Goal: Find contact information: Find contact information

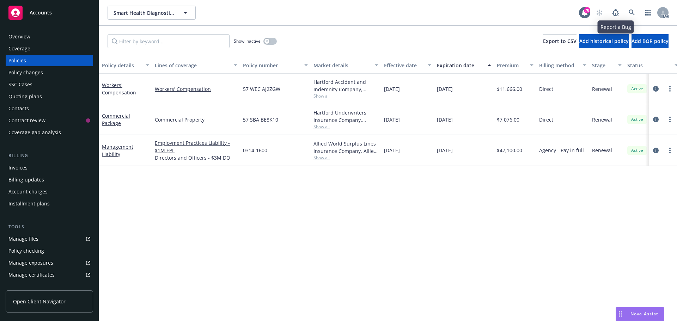
click at [628, 11] on link at bounding box center [632, 13] width 14 height 14
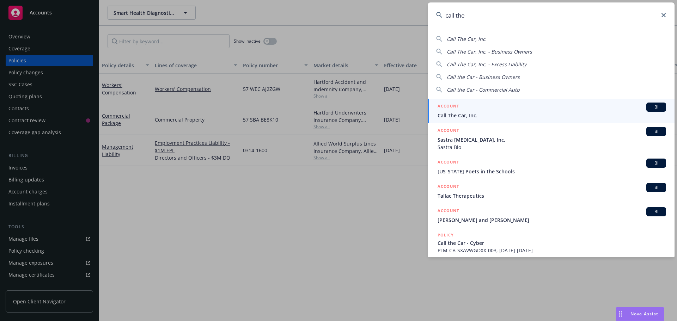
type input "call the"
click at [479, 110] on div "ACCOUNT BI" at bounding box center [552, 107] width 229 height 9
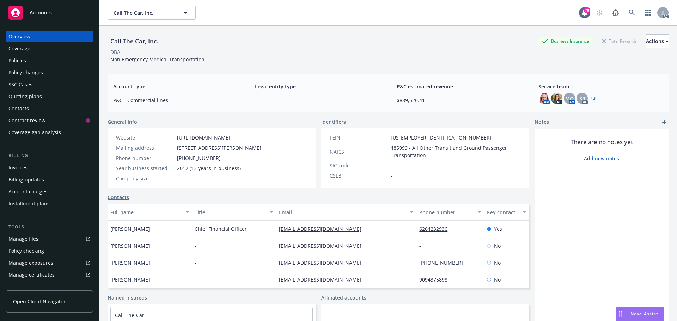
click at [26, 58] on div "Policies" at bounding box center [49, 60] width 82 height 11
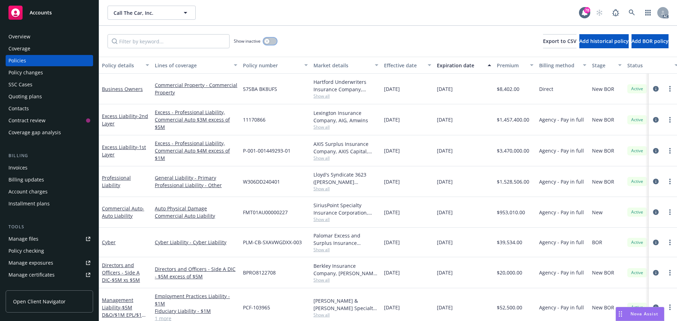
click at [275, 41] on button "button" at bounding box center [270, 41] width 13 height 7
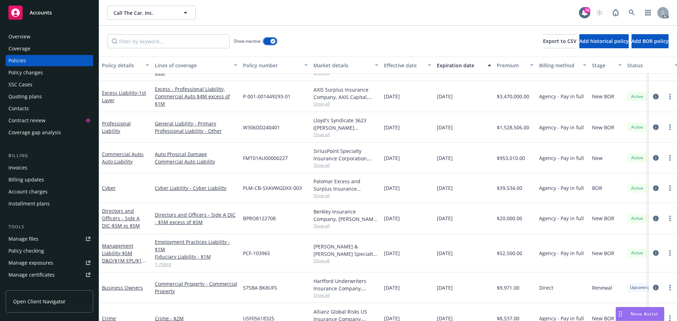
scroll to position [706, 0]
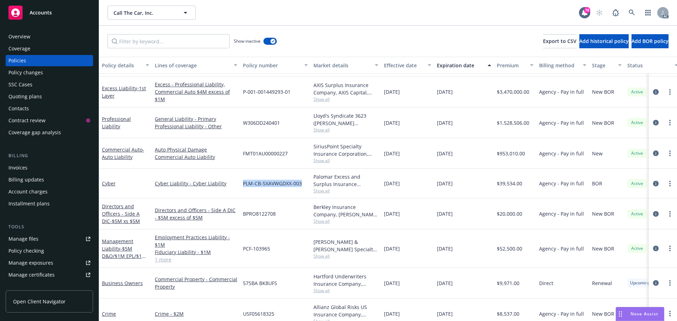
drag, startPoint x: 303, startPoint y: 182, endPoint x: 244, endPoint y: 184, distance: 58.9
click at [244, 184] on div "PLM-CB-SXAVWGDXX-003" at bounding box center [275, 184] width 71 height 30
copy span "PLM-CB-SXAVWGDXX-003"
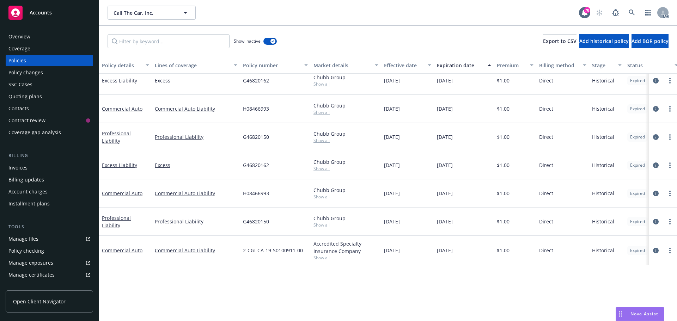
scroll to position [0, 0]
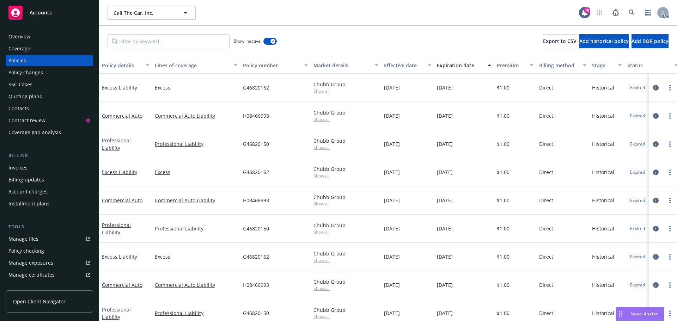
click at [49, 33] on div "Overview" at bounding box center [49, 36] width 82 height 11
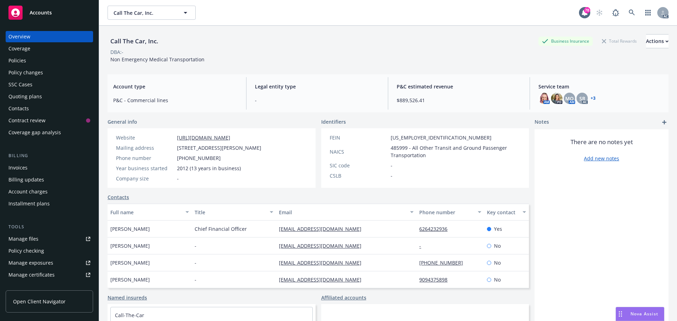
click at [592, 97] on link "+ 3" at bounding box center [593, 98] width 5 height 4
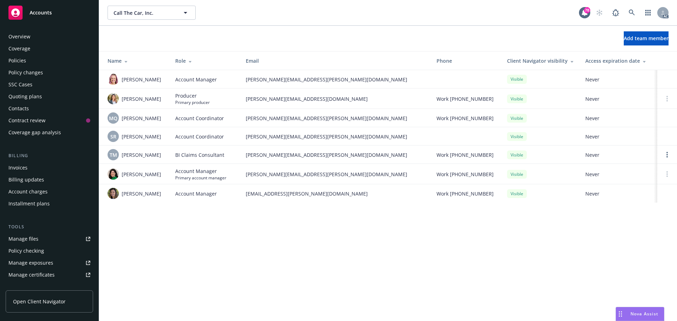
click at [32, 39] on div "Overview" at bounding box center [49, 36] width 82 height 11
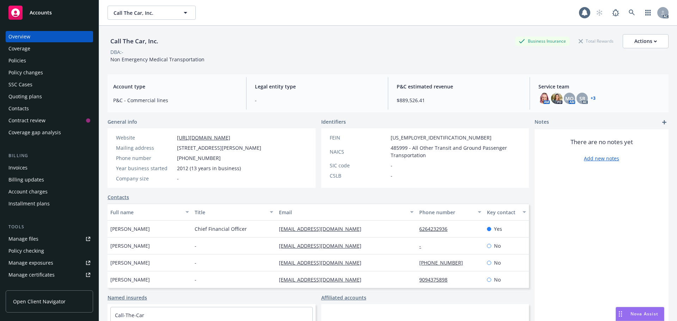
click at [16, 54] on div "Coverage" at bounding box center [19, 48] width 22 height 11
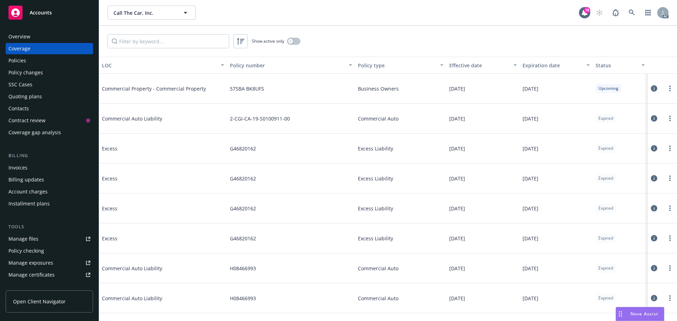
click at [16, 58] on div "Policies" at bounding box center [17, 60] width 18 height 11
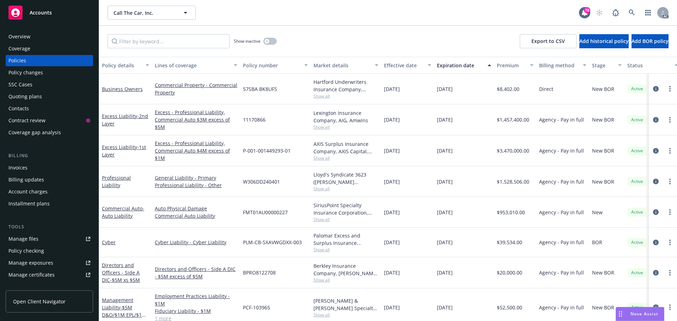
scroll to position [70, 0]
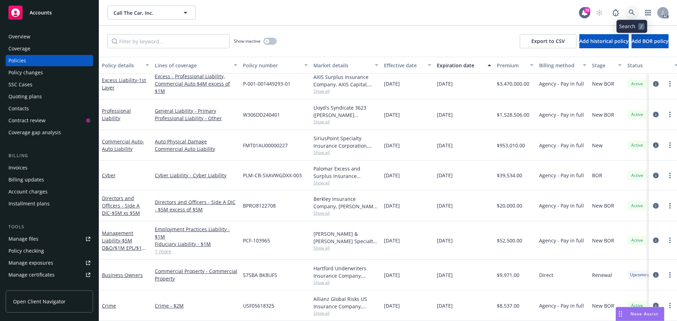
click at [633, 15] on icon at bounding box center [632, 13] width 6 height 6
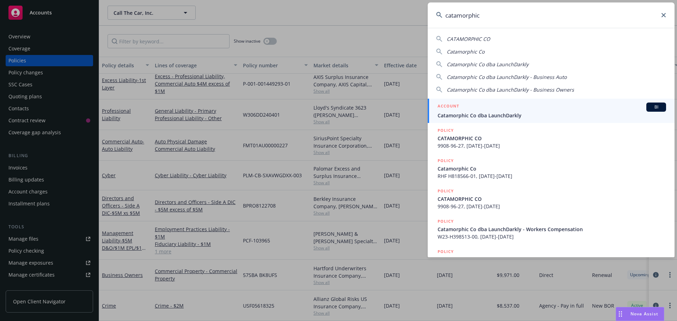
type input "catamorphic"
click at [485, 116] on span "Catamorphic Co dba LaunchDarkly" at bounding box center [552, 115] width 229 height 7
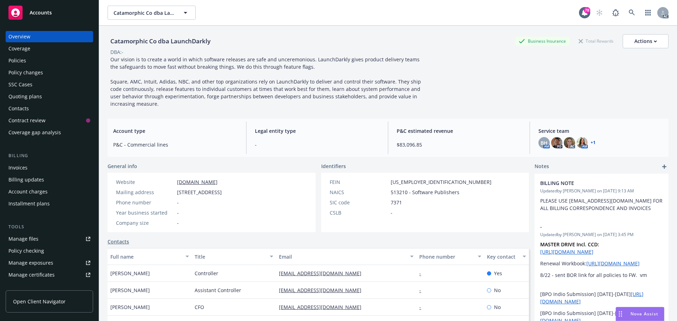
click at [27, 64] on div "Policies" at bounding box center [49, 60] width 82 height 11
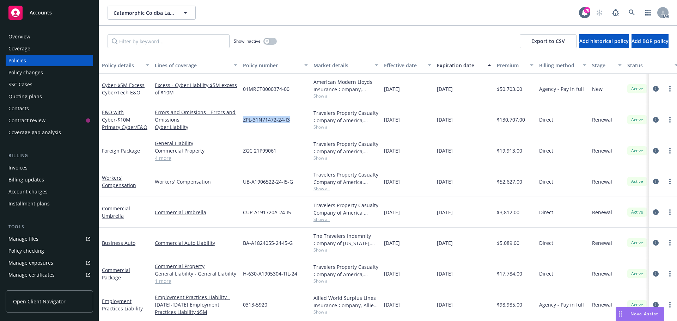
drag, startPoint x: 290, startPoint y: 120, endPoint x: 244, endPoint y: 121, distance: 46.2
click at [244, 121] on div "ZPL-31N71472-24-I3" at bounding box center [275, 119] width 71 height 31
copy span "ZPL-31N71472-24-I3"
click at [322, 127] on span "Show all" at bounding box center [346, 127] width 65 height 6
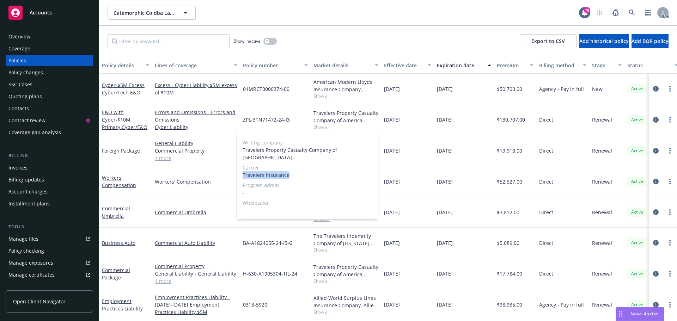
drag, startPoint x: 291, startPoint y: 168, endPoint x: 243, endPoint y: 168, distance: 48.0
click at [243, 171] on span "Travelers Insurance" at bounding box center [308, 174] width 130 height 7
copy span "Travelers Insurance"
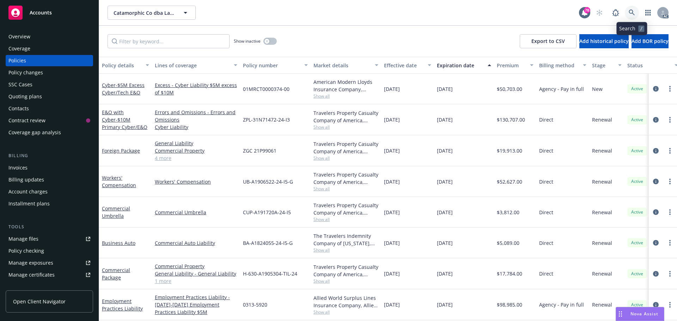
click at [628, 7] on link at bounding box center [632, 13] width 14 height 14
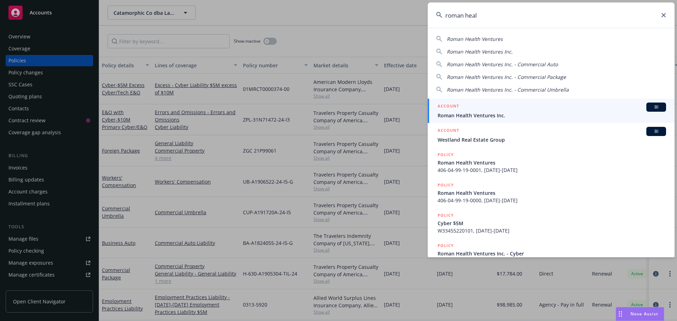
type input "roman heal"
click at [542, 110] on div "ACCOUNT BI" at bounding box center [552, 107] width 229 height 9
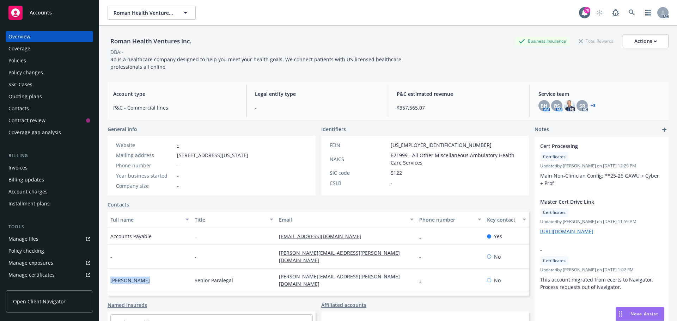
drag, startPoint x: 150, startPoint y: 272, endPoint x: 109, endPoint y: 271, distance: 40.9
click at [109, 271] on div "Andrea Yovino" at bounding box center [150, 281] width 84 height 24
copy span "Andrea Yovino"
drag, startPoint x: 330, startPoint y: 270, endPoint x: 275, endPoint y: 272, distance: 55.1
click at [276, 272] on div "andrea.yovino@ro.co" at bounding box center [346, 281] width 140 height 24
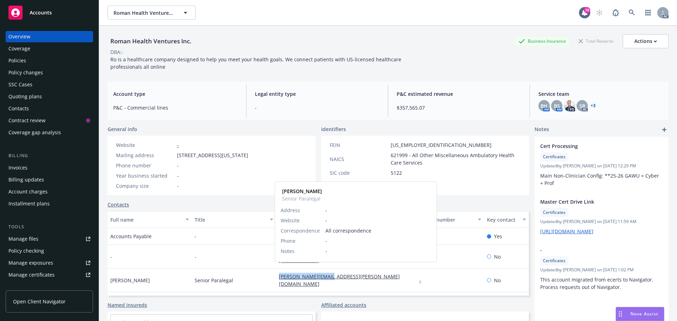
copy link "andrea.yovino@ro.co"
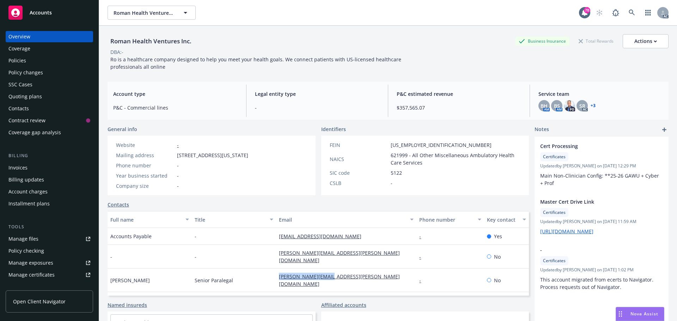
click at [17, 61] on div "Policies" at bounding box center [17, 60] width 18 height 11
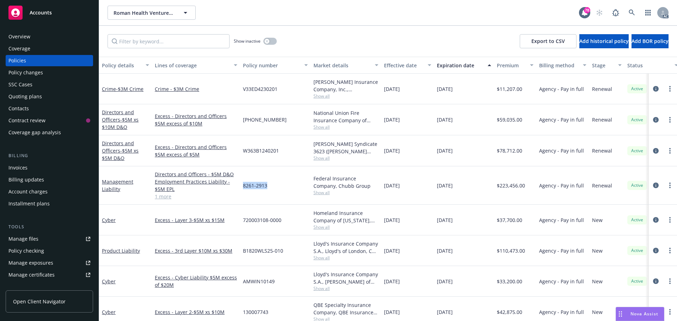
drag, startPoint x: 271, startPoint y: 186, endPoint x: 241, endPoint y: 186, distance: 30.0
click at [241, 186] on div "8261-2913" at bounding box center [275, 186] width 71 height 38
copy span "8261-2913"
click at [325, 194] on span "Show all" at bounding box center [346, 193] width 65 height 6
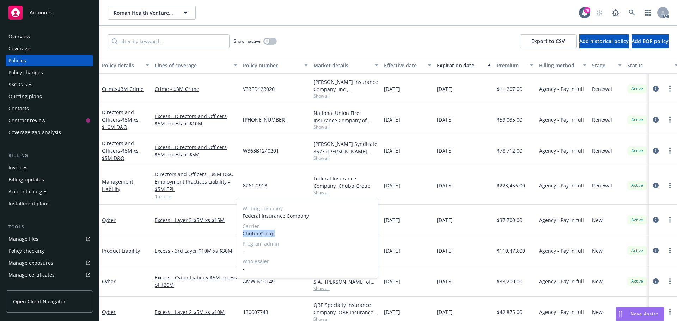
drag, startPoint x: 277, startPoint y: 234, endPoint x: 240, endPoint y: 234, distance: 36.7
click at [240, 234] on div "Writing company Federal Insurance Company Carrier Chubb Group Program admin - W…" at bounding box center [307, 238] width 141 height 79
copy span "Chubb Group"
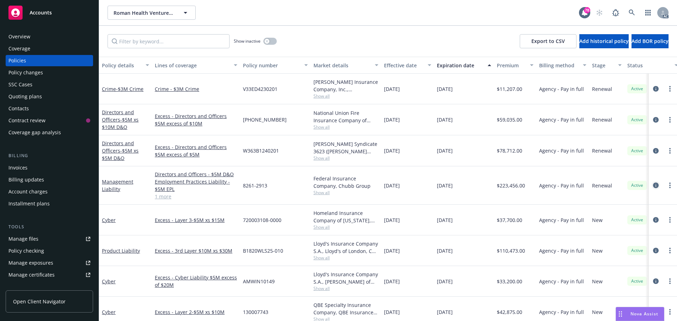
click at [653, 184] on icon "circleInformation" at bounding box center [656, 186] width 6 height 6
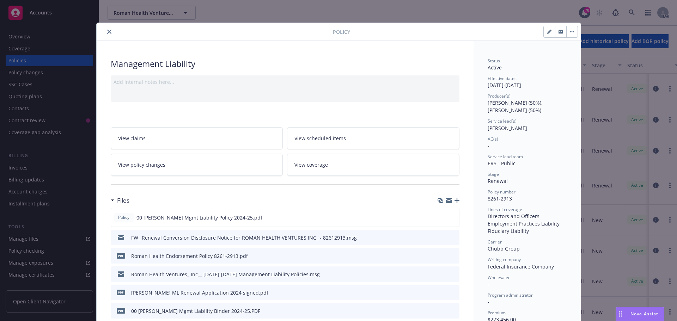
click at [105, 31] on button "close" at bounding box center [109, 32] width 8 height 8
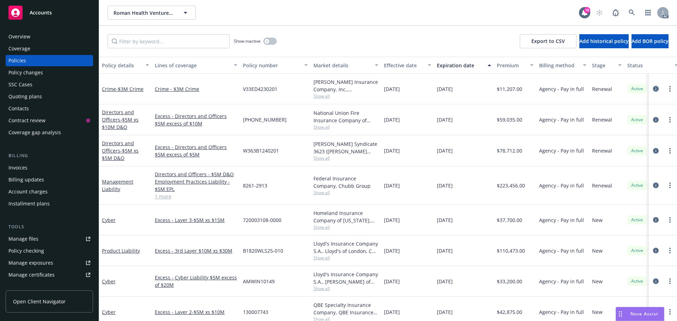
click at [653, 89] on icon "circleInformation" at bounding box center [656, 89] width 6 height 6
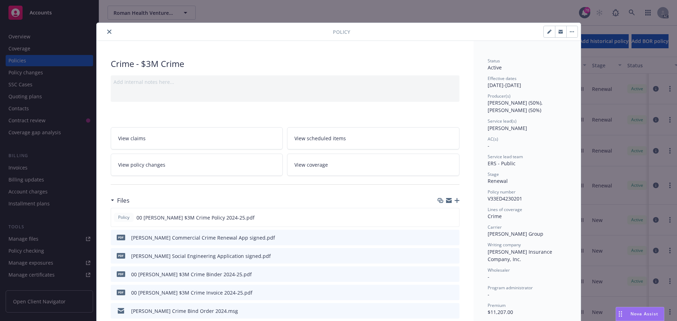
click at [107, 30] on icon "close" at bounding box center [109, 32] width 4 height 4
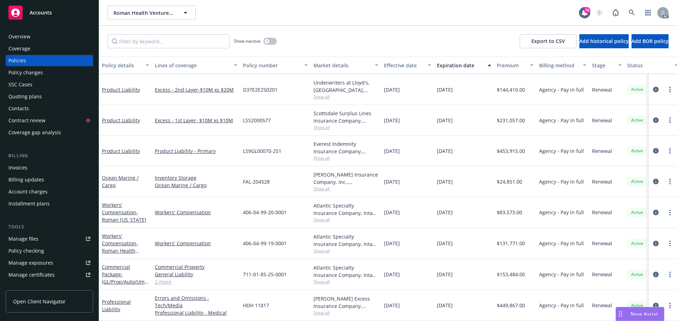
scroll to position [345, 0]
click at [653, 272] on icon "circleInformation" at bounding box center [656, 275] width 6 height 6
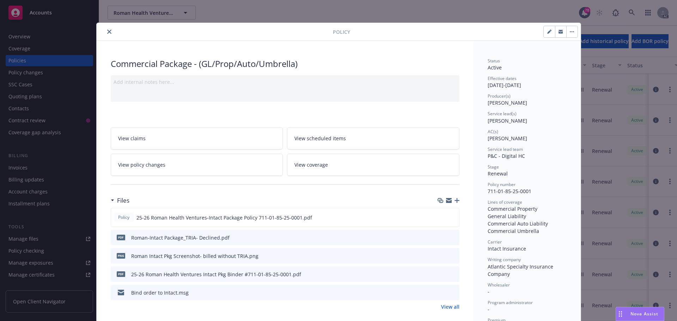
click at [105, 29] on button "close" at bounding box center [109, 32] width 8 height 8
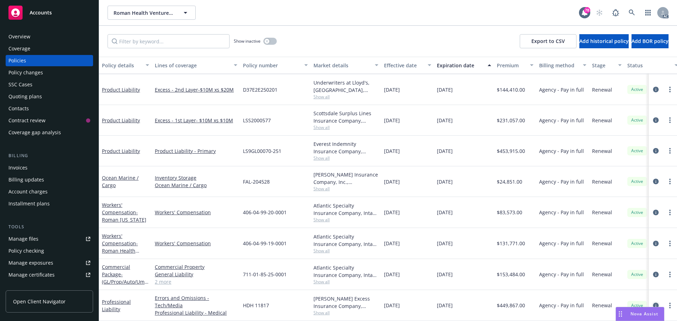
click at [653, 303] on icon "circleInformation" at bounding box center [656, 306] width 6 height 6
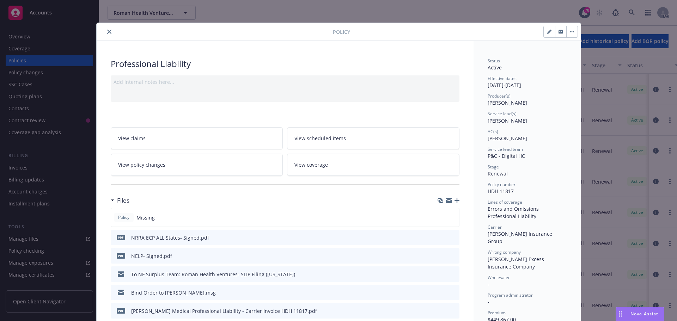
click at [110, 32] on button "close" at bounding box center [109, 32] width 8 height 8
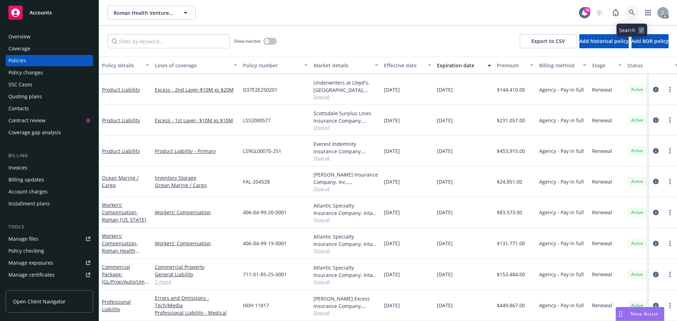
click at [633, 12] on icon at bounding box center [632, 13] width 6 height 6
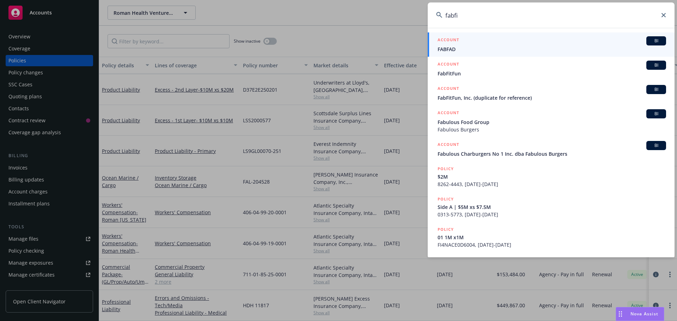
type input "fabfit"
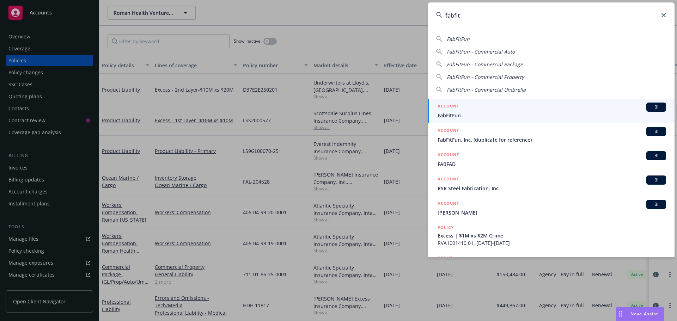
click at [469, 110] on div "ACCOUNT BI" at bounding box center [552, 107] width 229 height 9
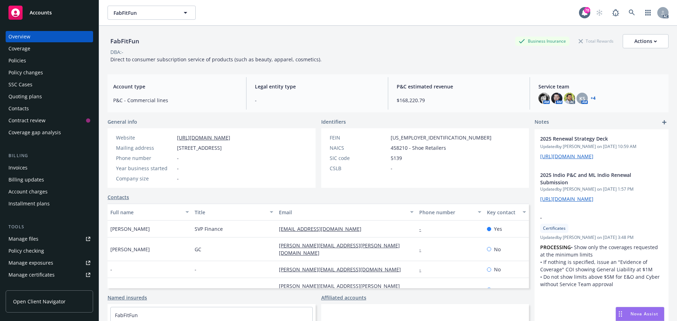
click at [40, 61] on div "Policies" at bounding box center [49, 60] width 82 height 11
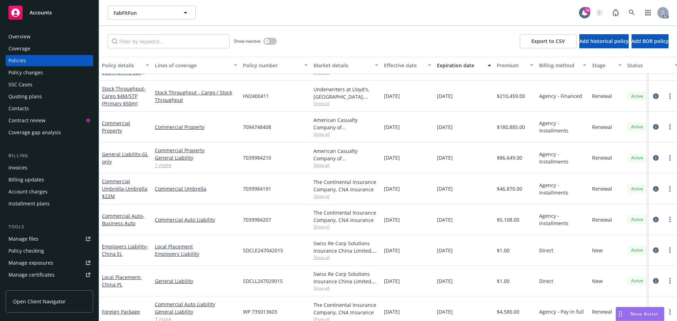
scroll to position [290, 0]
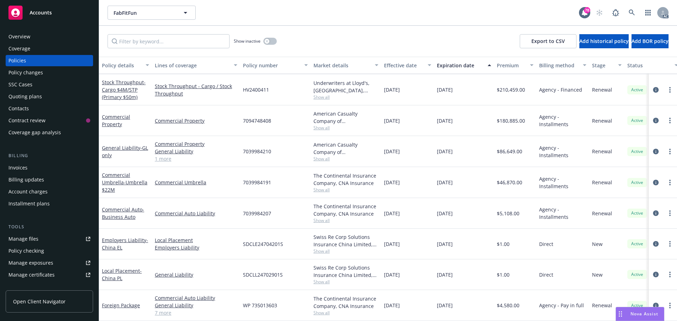
click at [168, 155] on link "1 more" at bounding box center [196, 158] width 83 height 7
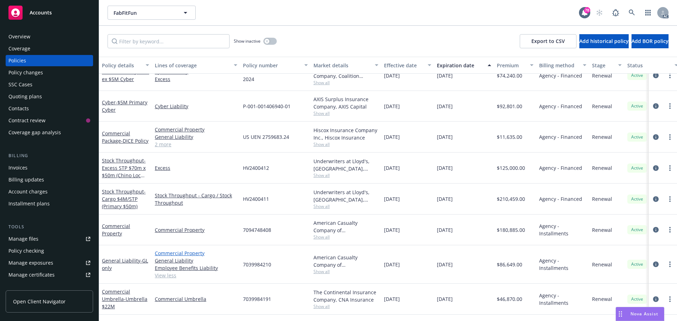
scroll to position [191, 0]
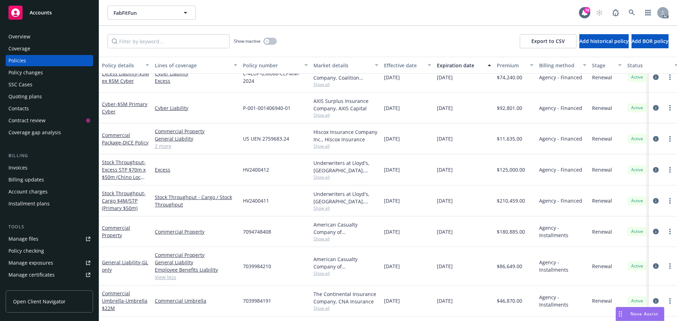
click at [164, 148] on link "2 more" at bounding box center [196, 146] width 83 height 7
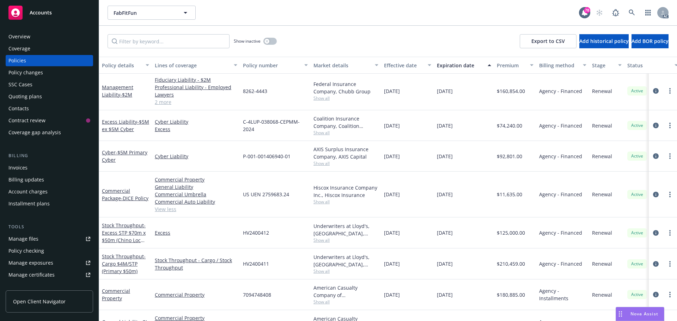
scroll to position [176, 0]
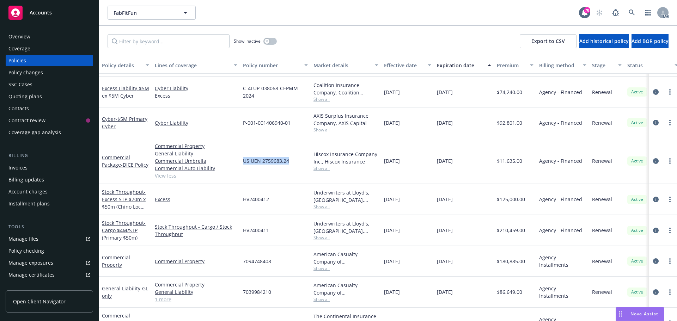
drag, startPoint x: 290, startPoint y: 160, endPoint x: 253, endPoint y: 159, distance: 37.8
click at [241, 161] on div "US UEN 2759683.24" at bounding box center [275, 161] width 71 height 46
copy span "US UEN 2759683.24"
click at [320, 169] on div "Hiscox Insurance Company Inc., Hiscox Insurance Show all" at bounding box center [346, 161] width 71 height 46
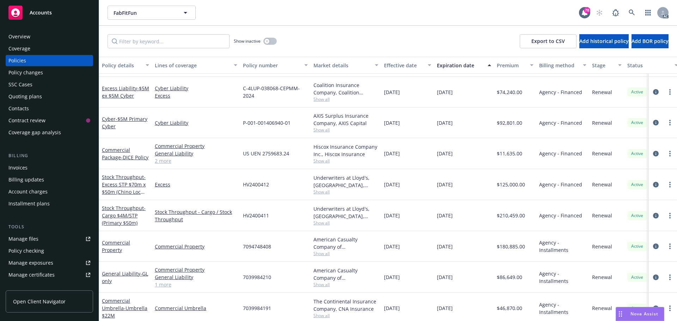
click at [322, 159] on span "Show all" at bounding box center [346, 161] width 65 height 6
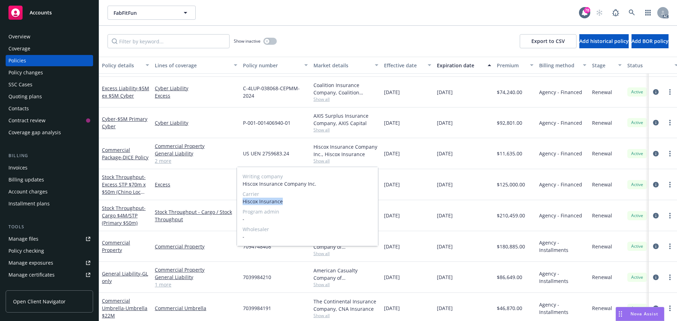
drag, startPoint x: 271, startPoint y: 203, endPoint x: 242, endPoint y: 203, distance: 29.3
click at [242, 203] on div "Writing company Hiscox Insurance Company Inc. Carrier Hiscox Insurance Program …" at bounding box center [307, 206] width 141 height 79
copy span "Hiscox Insurance"
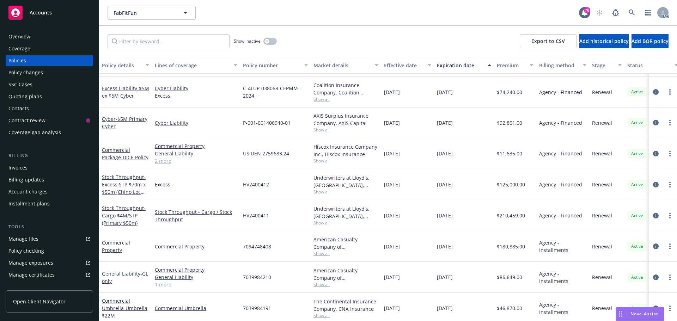
click at [32, 38] on div "Overview" at bounding box center [49, 36] width 82 height 11
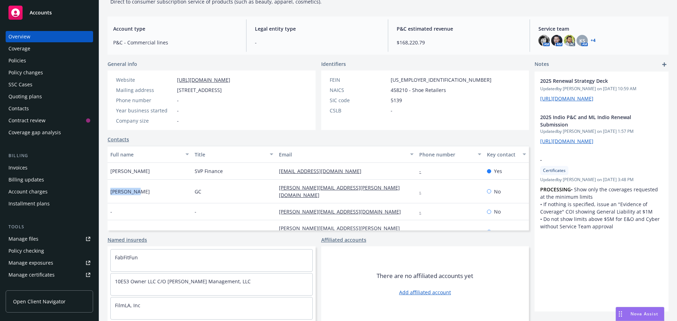
drag, startPoint x: 139, startPoint y: 189, endPoint x: 112, endPoint y: 189, distance: 26.8
click at [112, 189] on div "Chris Lipp" at bounding box center [150, 192] width 84 height 24
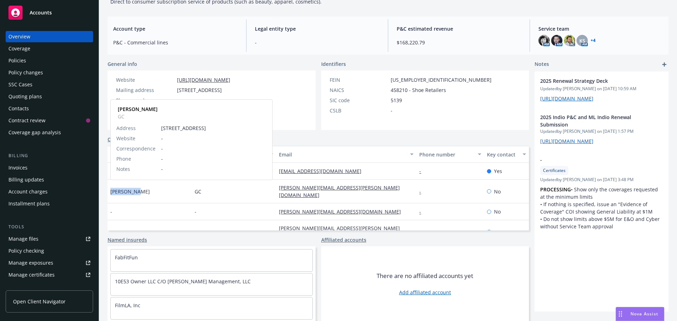
copy span "Chris Lipp"
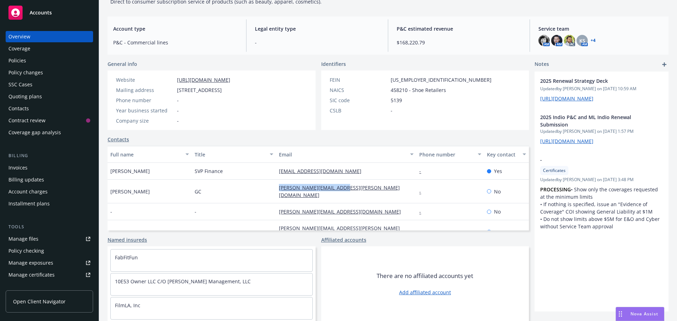
drag, startPoint x: 316, startPoint y: 188, endPoint x: 270, endPoint y: 188, distance: 46.6
click at [270, 188] on div "Chris Lipp GC chris.lipp@fabfitfun.com - No" at bounding box center [319, 192] width 422 height 24
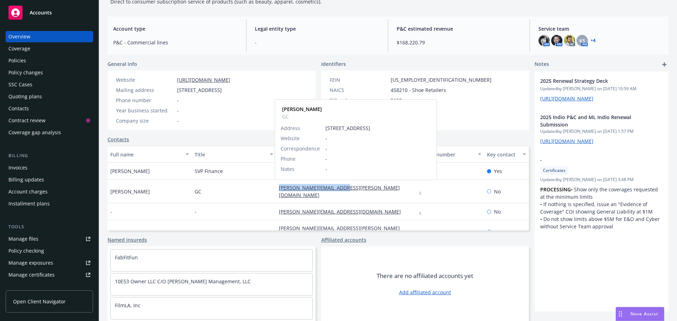
copy div "chris.lipp@fabfitfun.com"
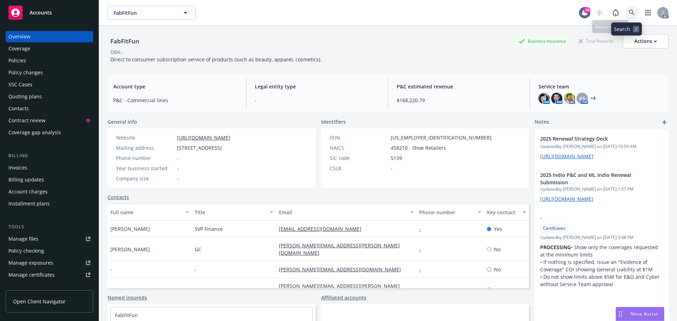
click at [625, 7] on link at bounding box center [632, 13] width 14 height 14
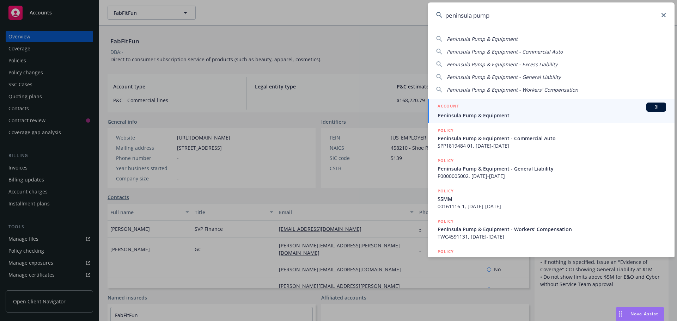
type input "peninsula pump"
click at [567, 114] on span "Peninsula Pump & Equipment" at bounding box center [552, 115] width 229 height 7
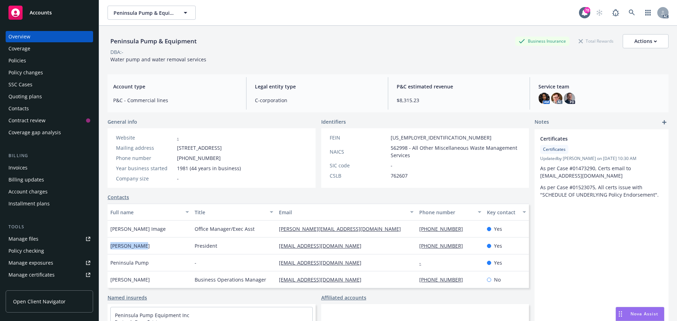
drag, startPoint x: 142, startPoint y: 246, endPoint x: 117, endPoint y: 245, distance: 25.1
click at [111, 248] on div "Mark Victory" at bounding box center [150, 246] width 84 height 17
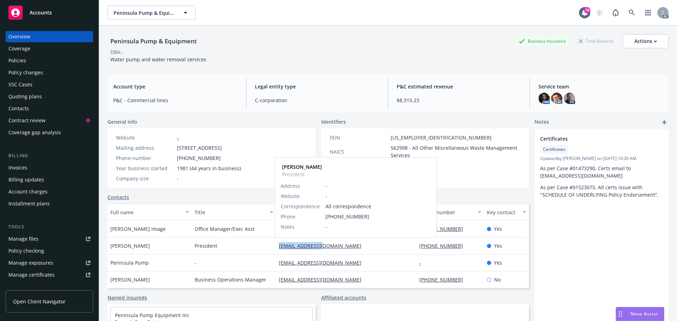
drag, startPoint x: 327, startPoint y: 247, endPoint x: 276, endPoint y: 247, distance: 51.2
click at [279, 247] on div "mavppe@gmail.com" at bounding box center [323, 245] width 88 height 7
